Goal: Task Accomplishment & Management: Manage account settings

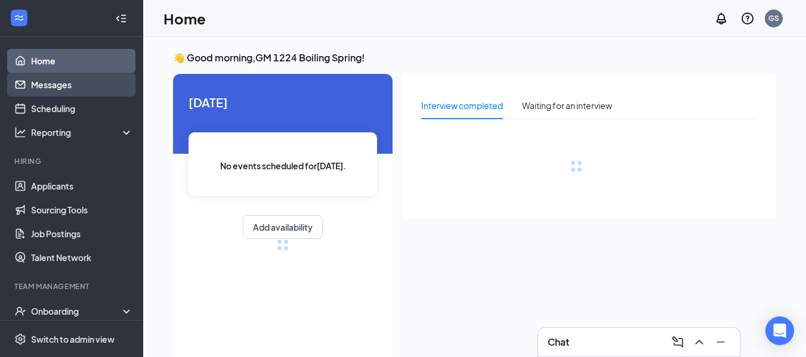
click at [70, 87] on link "Messages" at bounding box center [82, 85] width 102 height 24
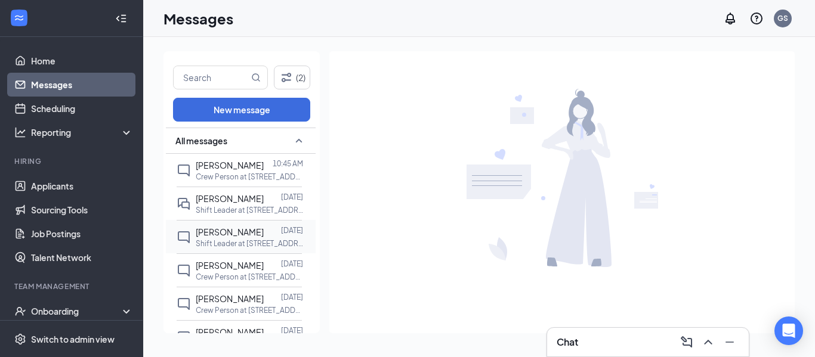
click at [266, 243] on p "Shift Leader at 1224 Boiling Springs" at bounding box center [249, 244] width 107 height 10
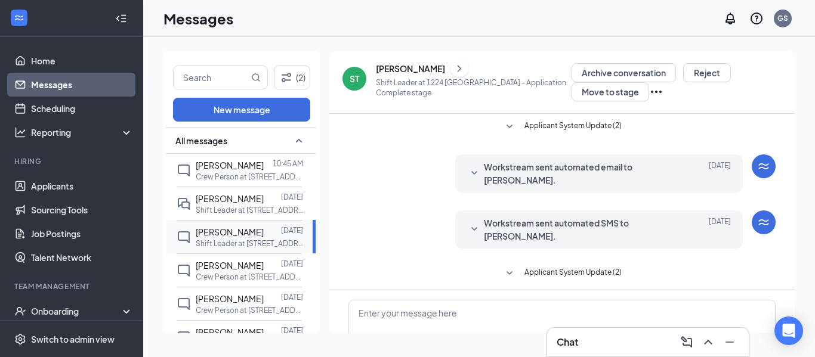
scroll to position [79, 0]
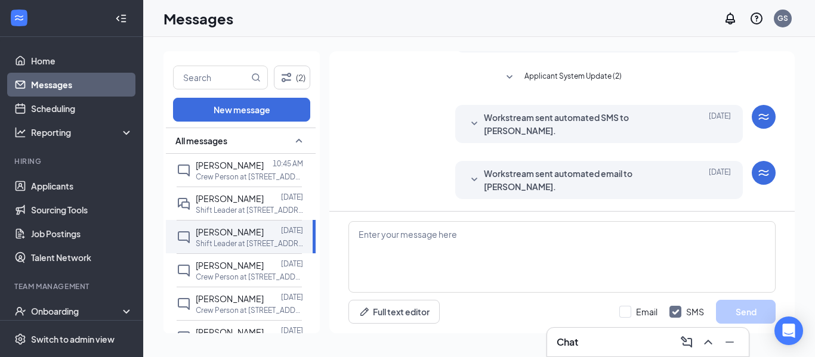
click at [815, 113] on div "(2) New message All messages Adriana Santiago 10:45 AM Crew Person at 1224 Boil…" at bounding box center [479, 197] width 672 height 320
drag, startPoint x: 815, startPoint y: 92, endPoint x: 813, endPoint y: 55, distance: 37.6
click at [813, 55] on div "(2) New message All messages Adriana Santiago 10:45 AM Crew Person at 1224 Boil…" at bounding box center [479, 197] width 672 height 320
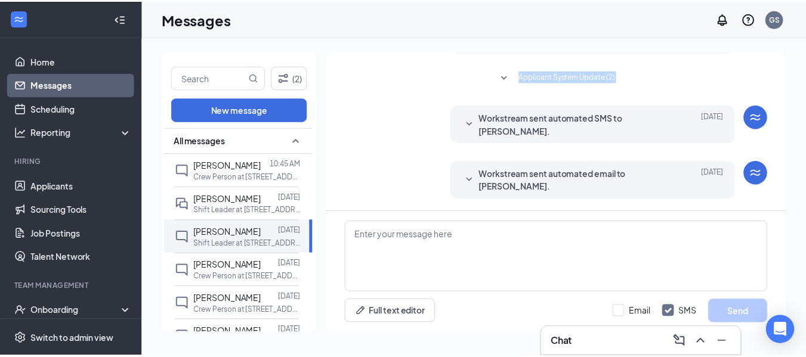
scroll to position [0, 0]
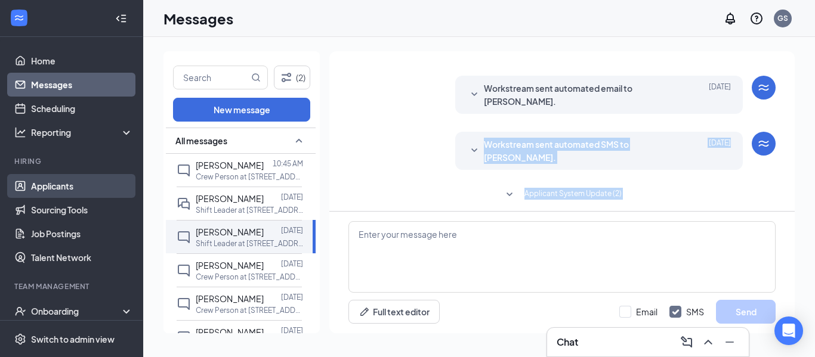
click at [87, 180] on link "Applicants" at bounding box center [82, 186] width 102 height 24
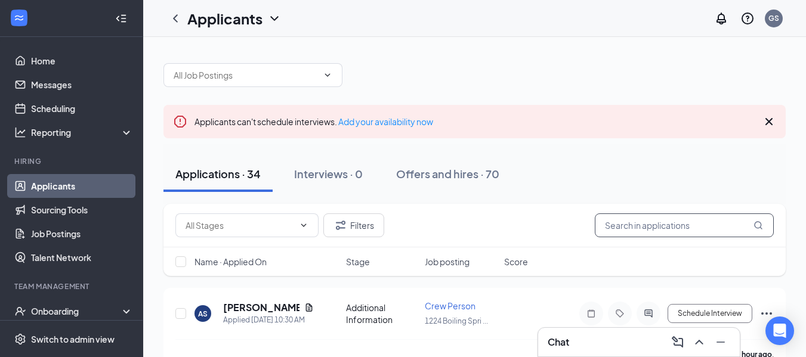
click at [695, 229] on input "text" at bounding box center [684, 226] width 179 height 24
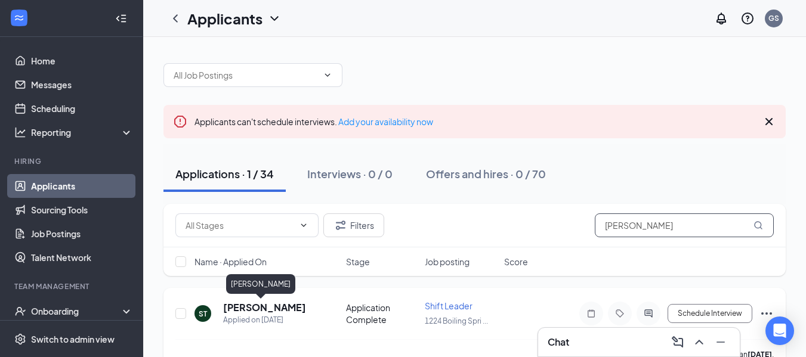
type input "shane"
click at [257, 306] on h5 "[PERSON_NAME]" at bounding box center [264, 307] width 83 height 13
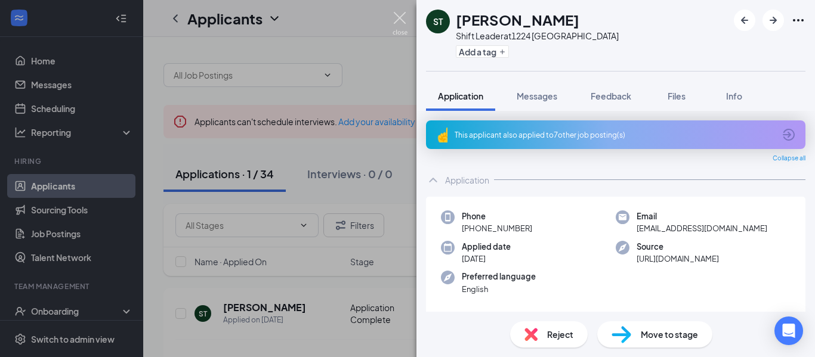
click at [397, 27] on img at bounding box center [400, 23] width 15 height 23
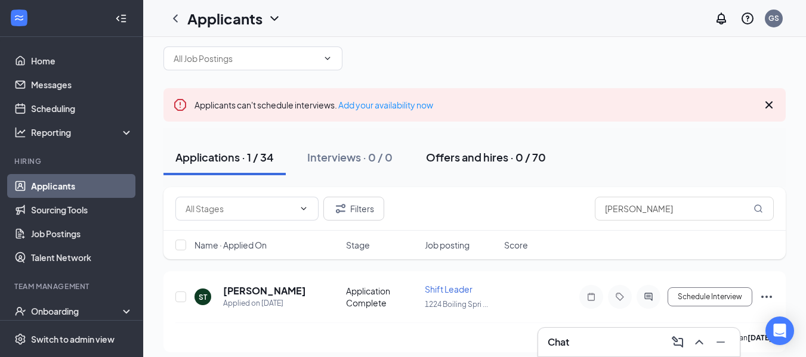
scroll to position [26, 0]
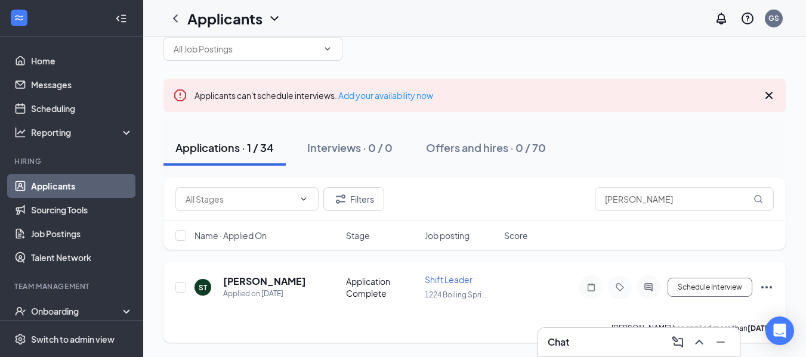
click at [767, 286] on icon "Ellipses" at bounding box center [767, 287] width 14 height 14
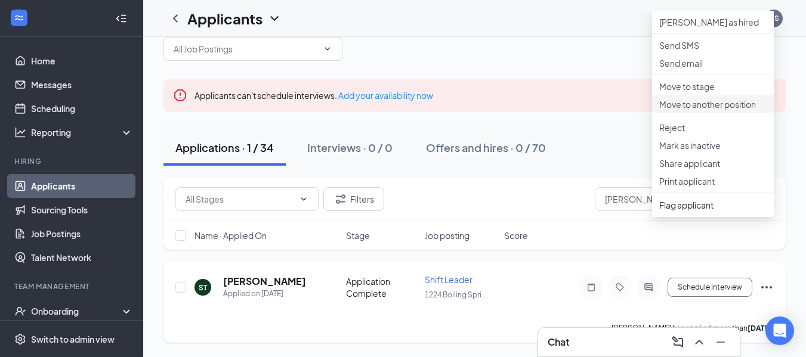
click at [713, 110] on p "Move to another position" at bounding box center [712, 104] width 107 height 12
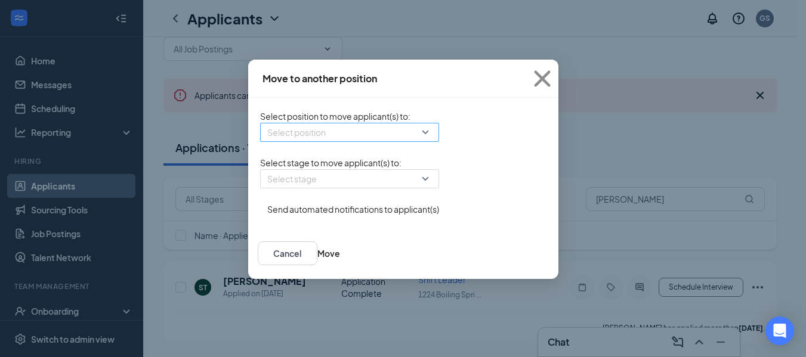
click at [289, 141] on input "search" at bounding box center [345, 133] width 156 height 18
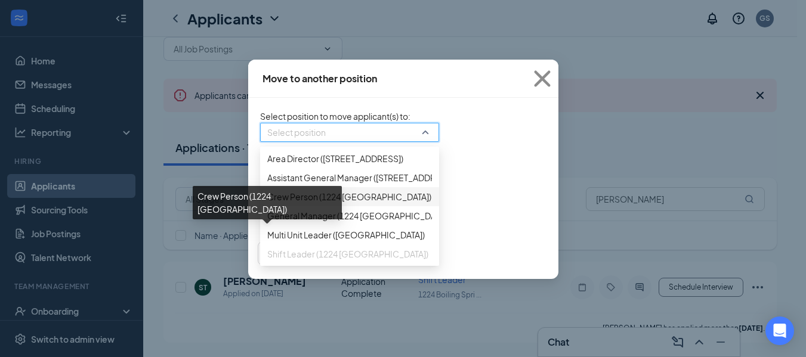
click at [267, 203] on span "Crew Person (1224 Boiling Springs)" at bounding box center [349, 196] width 164 height 13
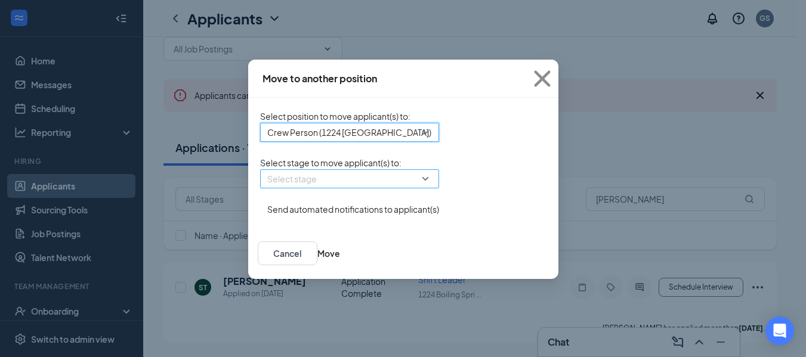
click at [353, 189] on div "Select stage" at bounding box center [349, 178] width 179 height 19
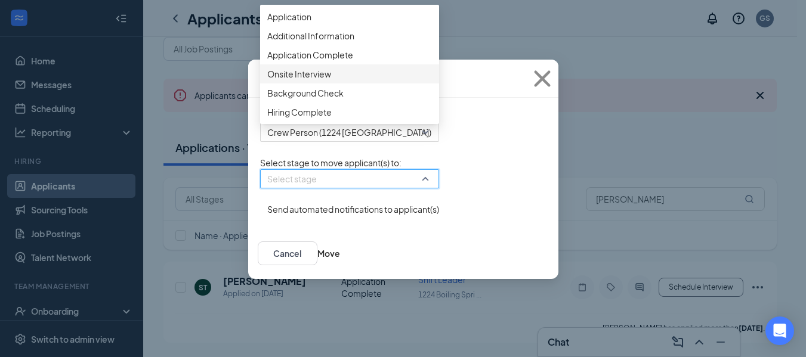
scroll to position [12, 0]
click at [288, 119] on span "Hiring Complete" at bounding box center [349, 112] width 165 height 13
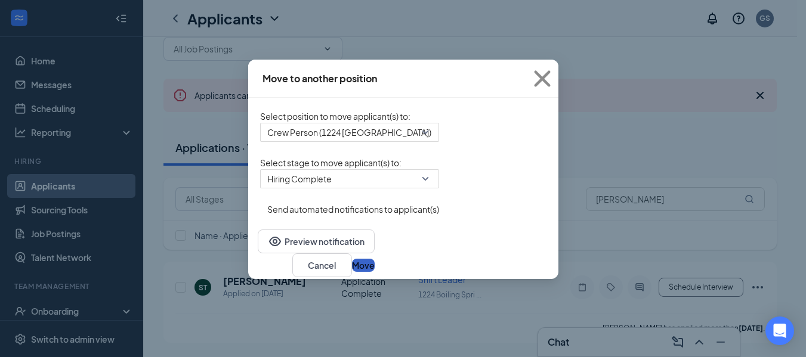
click at [375, 271] on button "Move" at bounding box center [363, 265] width 23 height 13
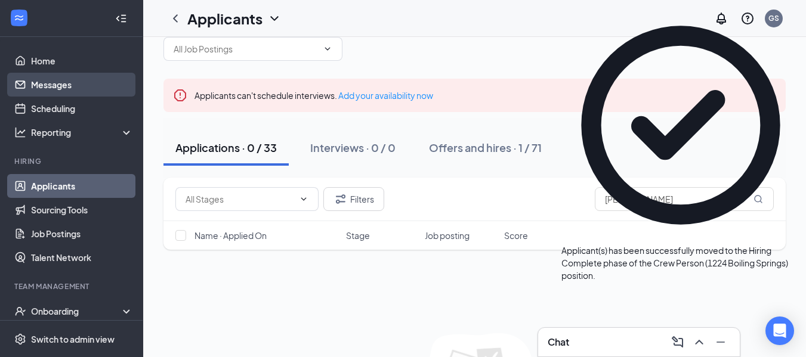
click at [65, 82] on link "Messages" at bounding box center [82, 85] width 102 height 24
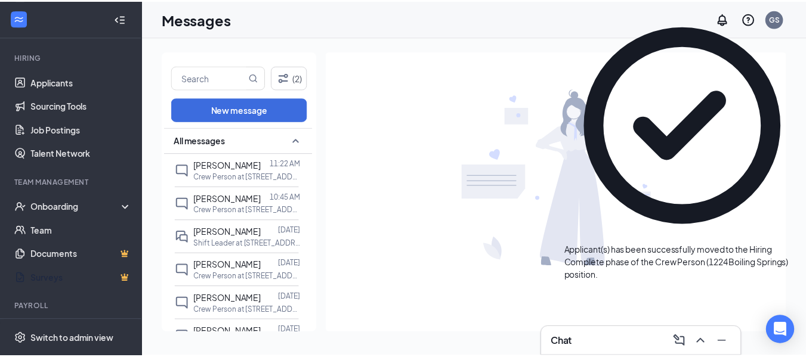
scroll to position [119, 0]
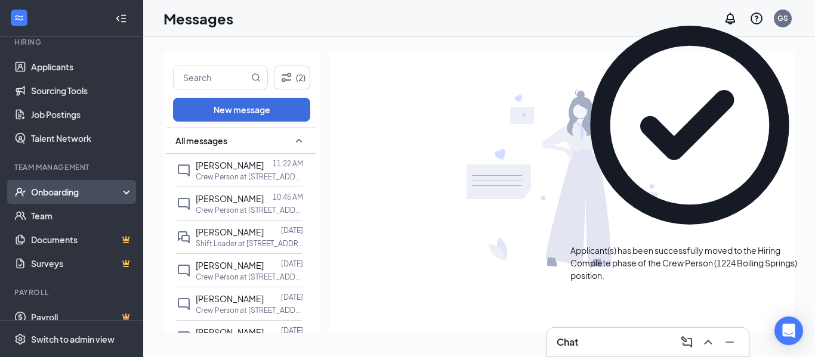
click at [75, 201] on div "Onboarding" at bounding box center [71, 192] width 143 height 24
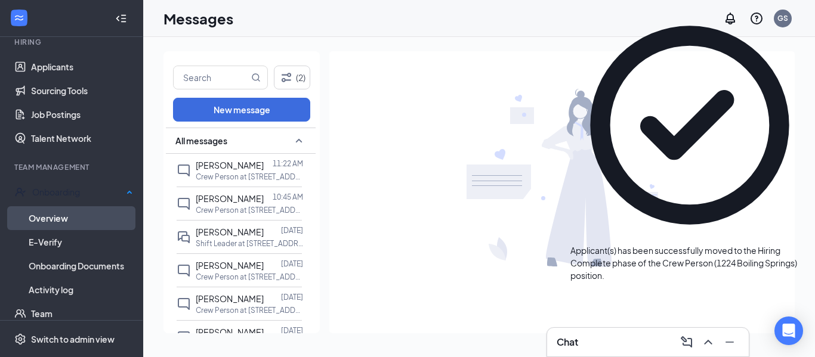
click at [67, 219] on link "Overview" at bounding box center [81, 218] width 104 height 24
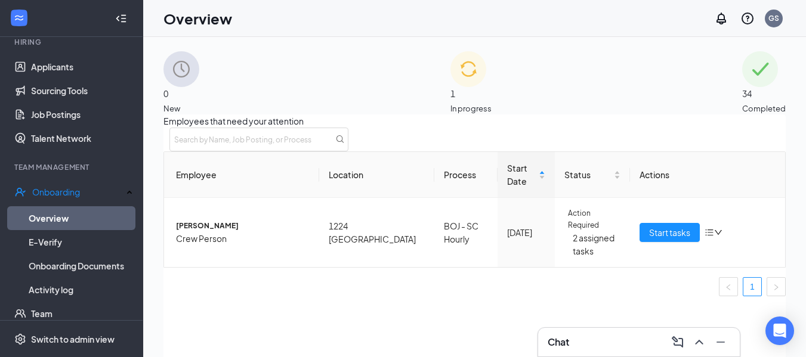
click at [492, 95] on div "1 In progress" at bounding box center [471, 82] width 41 height 63
click at [199, 103] on span "New" at bounding box center [182, 109] width 36 height 12
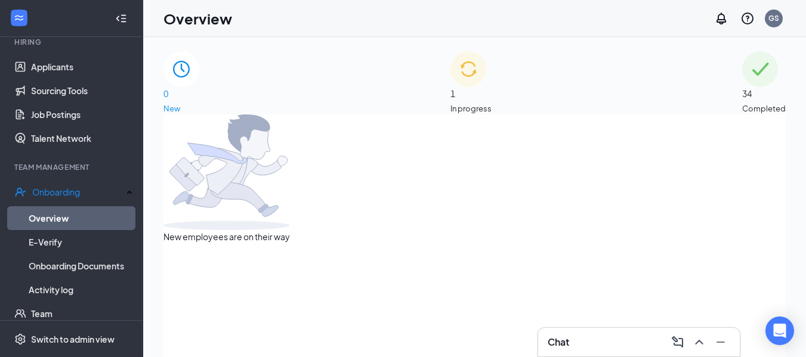
click at [742, 75] on div "34 Completed" at bounding box center [764, 82] width 44 height 63
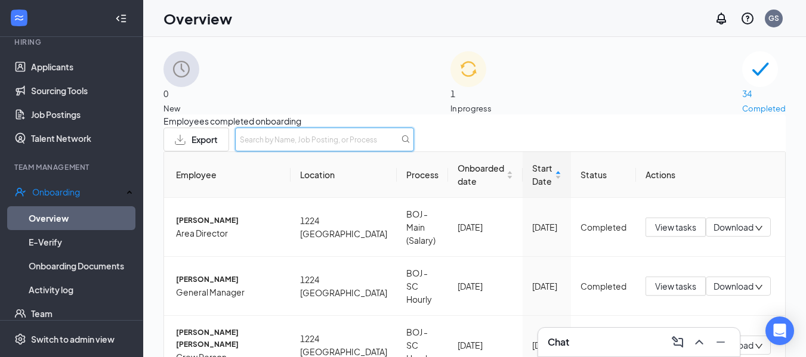
click at [414, 145] on input "text" at bounding box center [324, 140] width 179 height 24
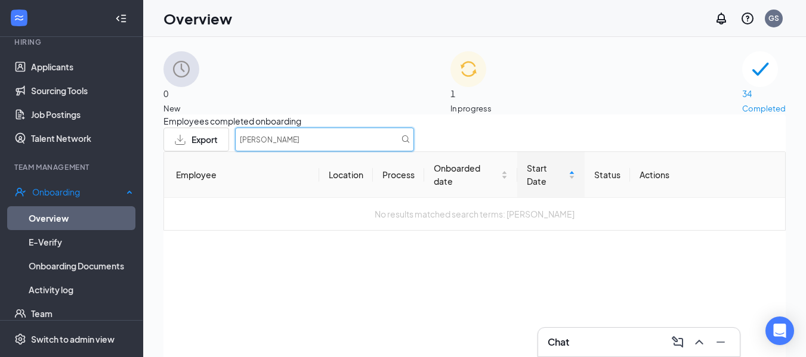
type input "shane"
click at [78, 221] on link "Overview" at bounding box center [81, 218] width 104 height 24
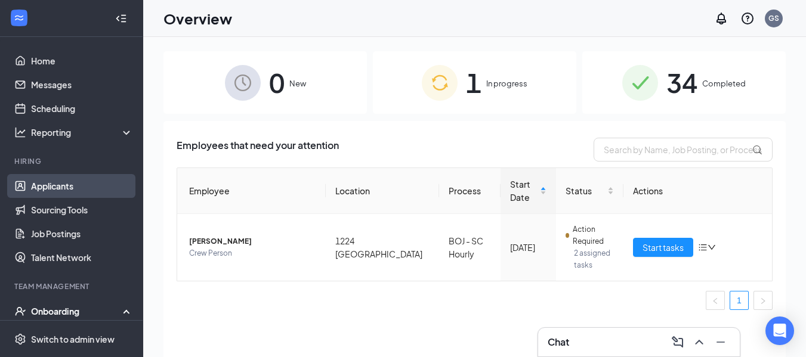
click at [52, 193] on link "Applicants" at bounding box center [82, 186] width 102 height 24
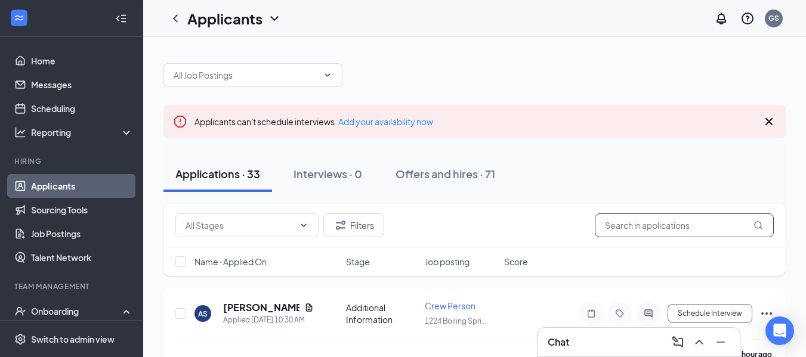
click at [688, 227] on input "text" at bounding box center [684, 226] width 179 height 24
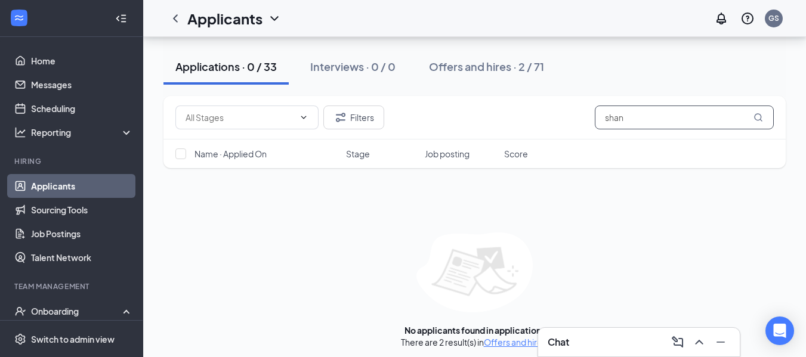
scroll to position [132, 0]
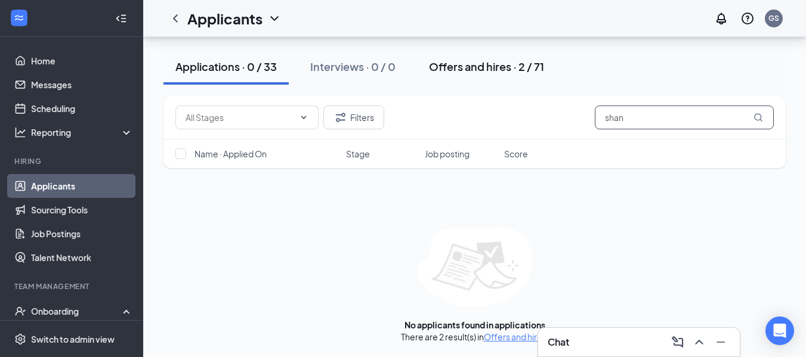
type input "shan"
click at [487, 73] on div "Offers and hires · 2 / 71" at bounding box center [486, 66] width 115 height 15
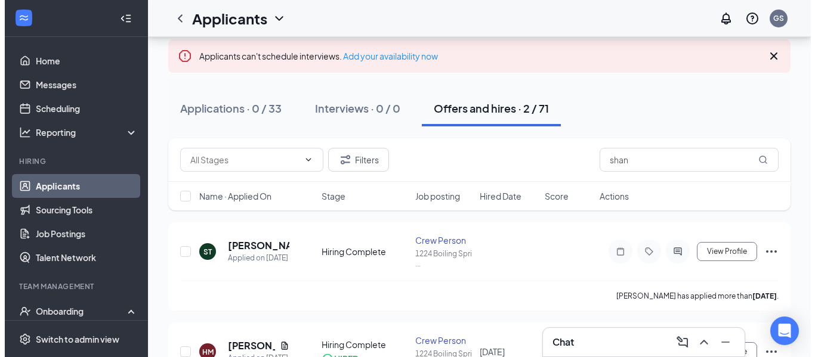
scroll to position [124, 0]
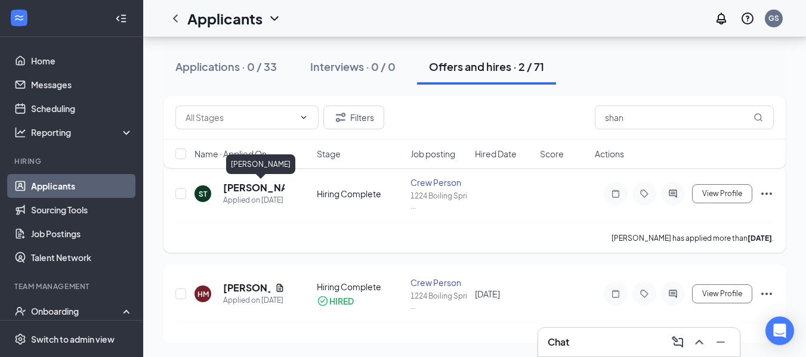
click at [264, 192] on h5 "[PERSON_NAME]" at bounding box center [253, 187] width 61 height 13
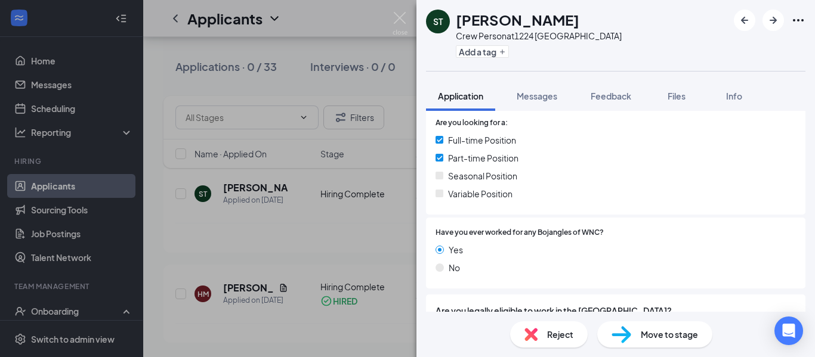
scroll to position [298, 0]
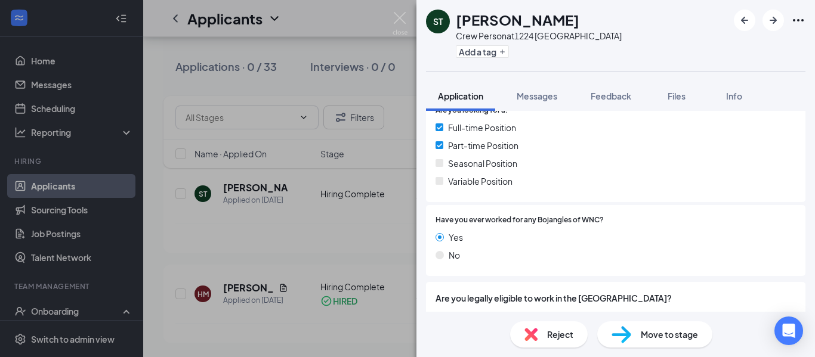
drag, startPoint x: 660, startPoint y: 341, endPoint x: 656, endPoint y: 335, distance: 7.3
click at [657, 337] on span "Move to stage" at bounding box center [669, 334] width 57 height 13
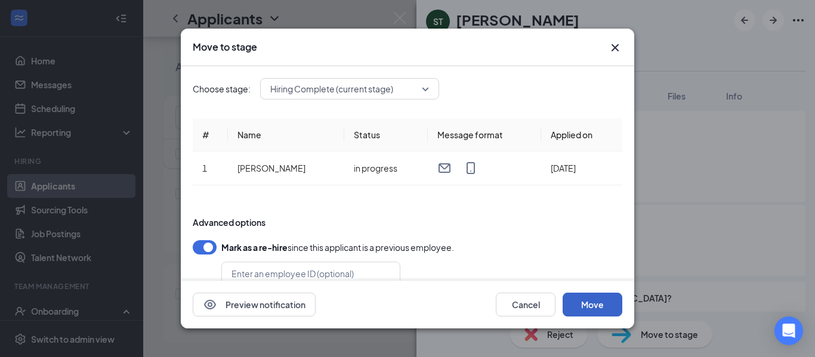
click at [603, 307] on button "Move" at bounding box center [593, 305] width 60 height 24
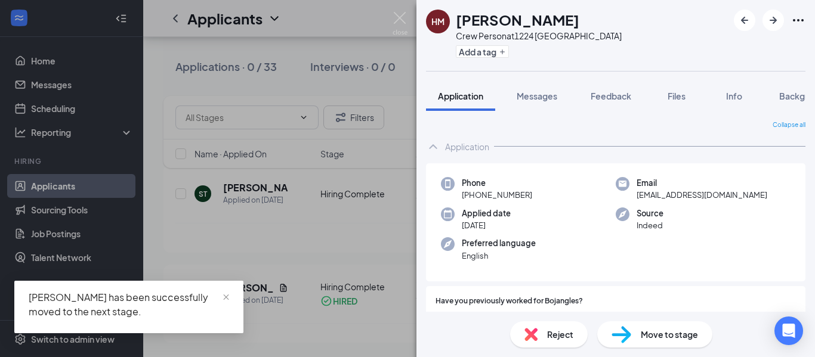
click at [328, 236] on div "HM [PERSON_NAME] Crew Person at 1224 [GEOGRAPHIC_DATA] Add a tag Application Me…" at bounding box center [407, 178] width 815 height 357
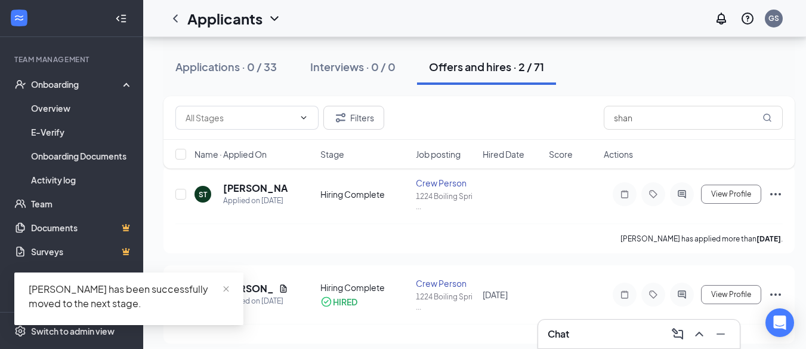
scroll to position [229, 0]
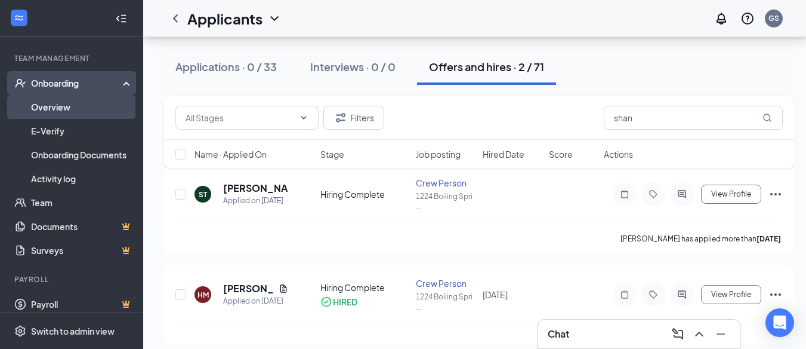
click at [100, 118] on link "Overview" at bounding box center [82, 107] width 102 height 24
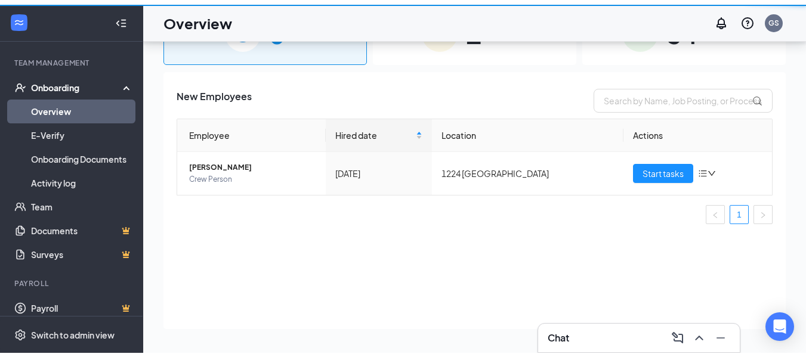
scroll to position [54, 0]
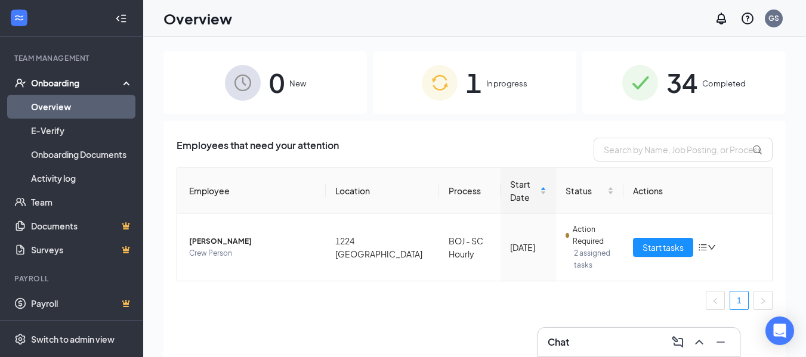
click at [480, 100] on span "1" at bounding box center [474, 82] width 16 height 41
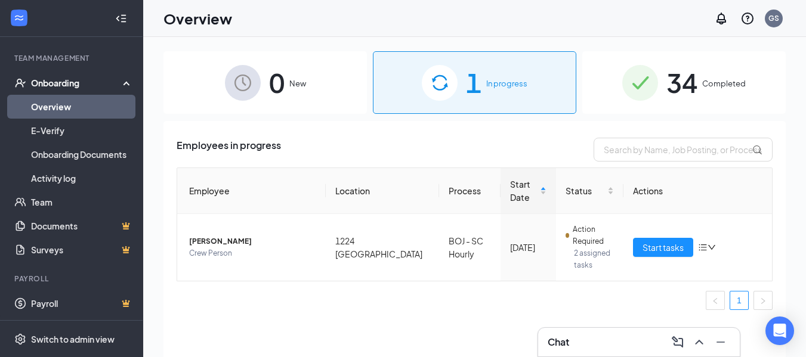
click at [260, 65] on img at bounding box center [243, 83] width 36 height 36
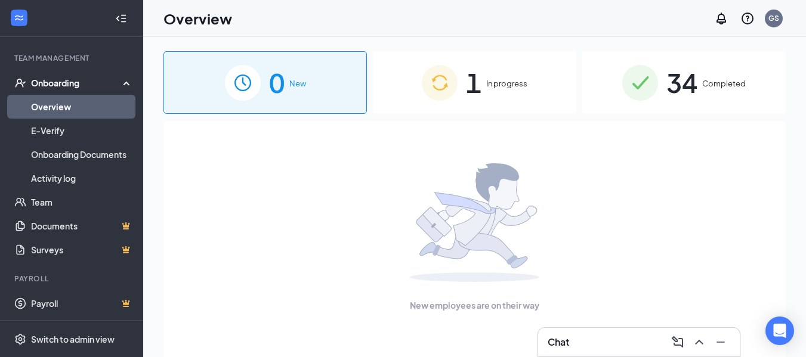
click at [662, 87] on div "34 Completed" at bounding box center [683, 82] width 203 height 63
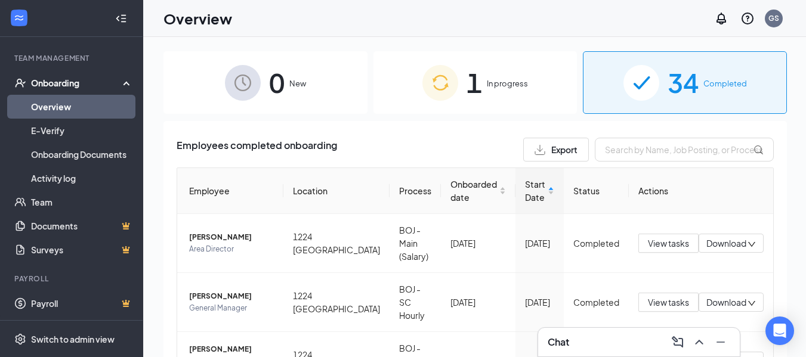
click at [651, 147] on input "text" at bounding box center [684, 150] width 179 height 24
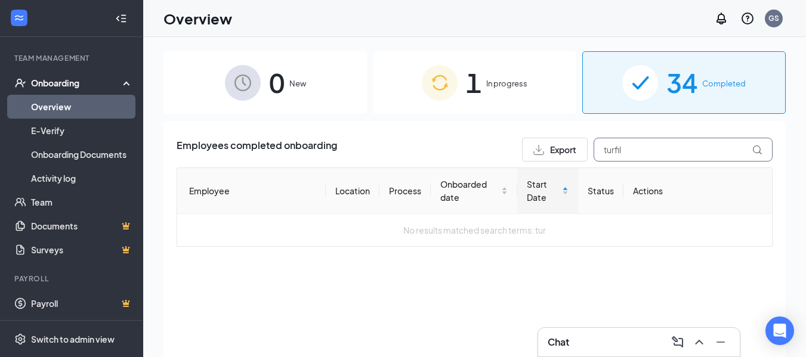
type input "turfill"
drag, startPoint x: 653, startPoint y: 144, endPoint x: 573, endPoint y: 157, distance: 80.9
click at [573, 157] on div "Export turfill" at bounding box center [647, 150] width 251 height 24
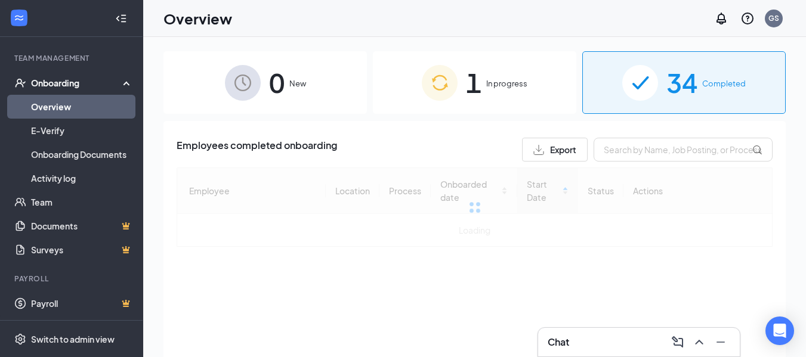
click at [297, 97] on div "0 New" at bounding box center [265, 82] width 203 height 63
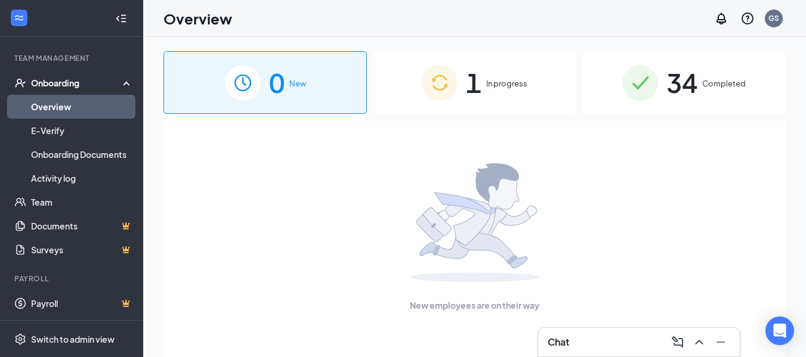
click at [482, 81] on span "1" at bounding box center [474, 82] width 16 height 41
